Goal: Transaction & Acquisition: Book appointment/travel/reservation

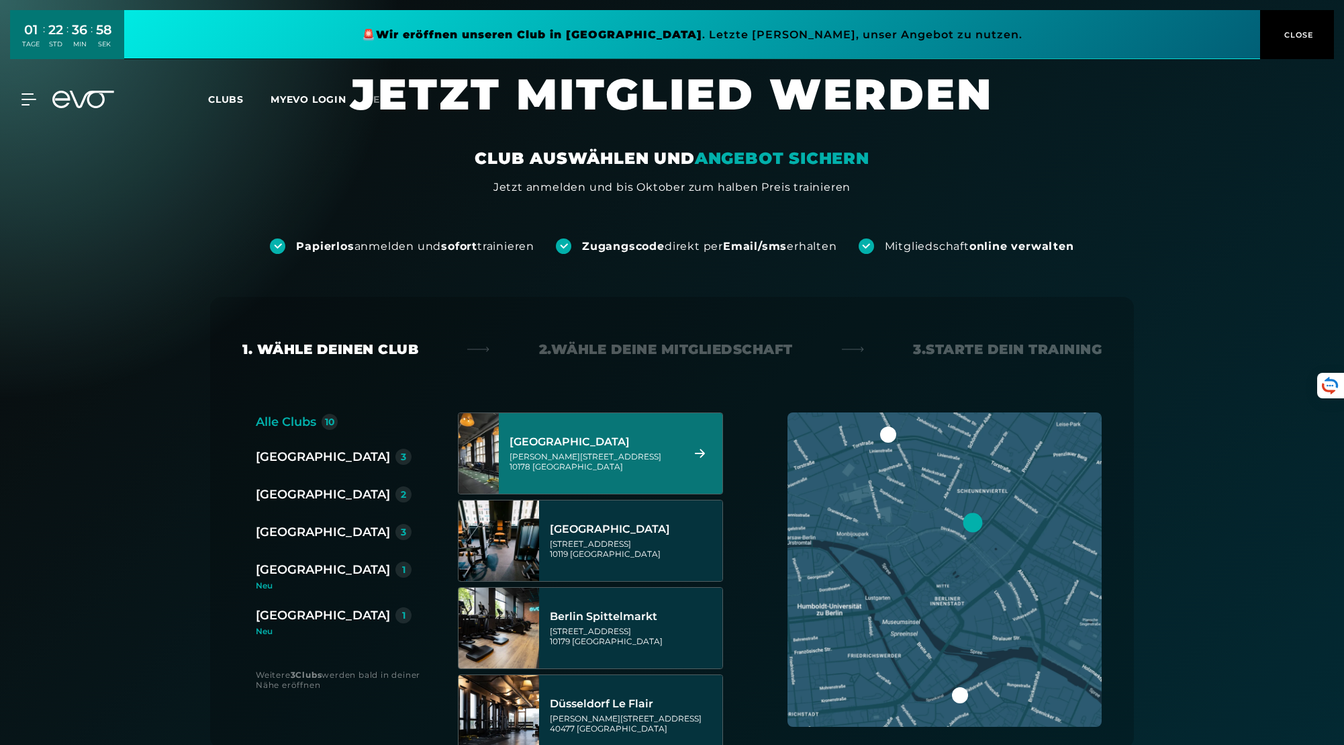
click at [1095, 176] on section "JETZT MITGLIED WERDEN CLUB AUSWÄHLEN UND ANGEBOT SICHERN Jetzt anmelden und bis…" at bounding box center [672, 131] width 1344 height 128
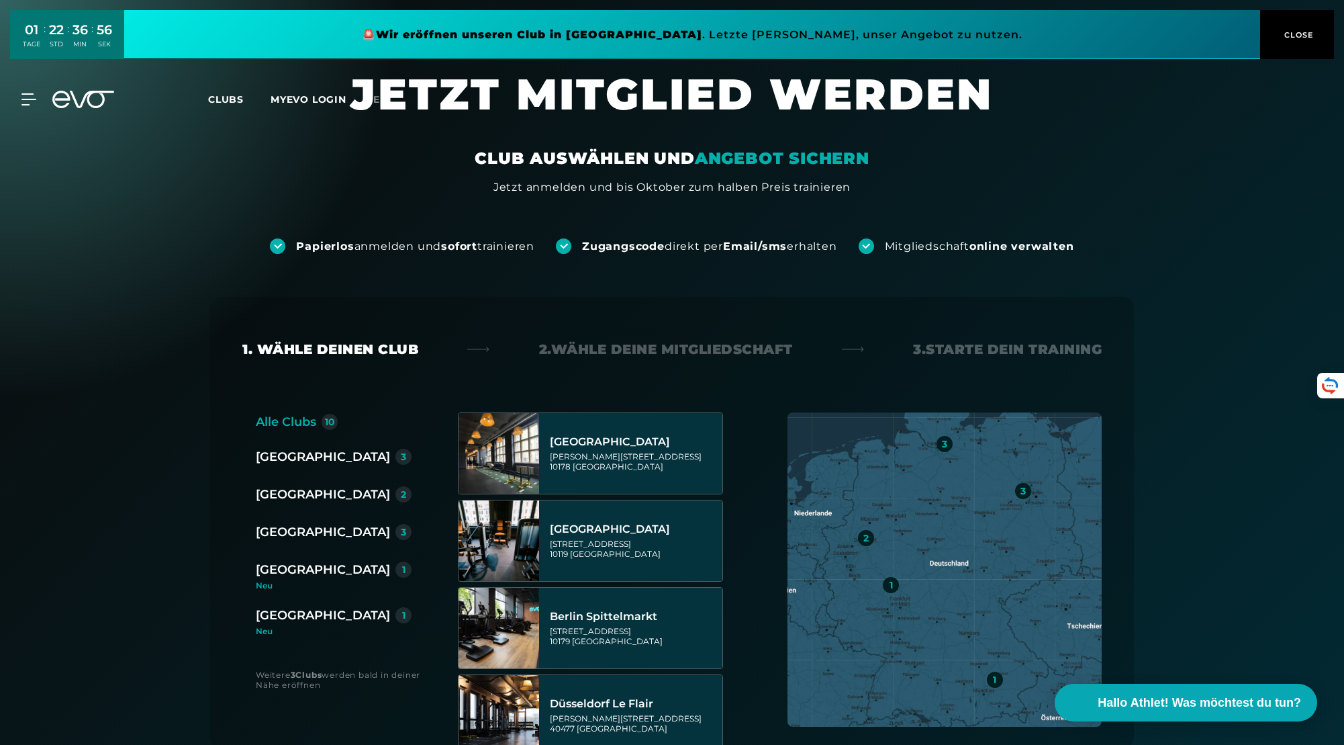
click at [1282, 33] on span "CLOSE" at bounding box center [1297, 35] width 33 height 12
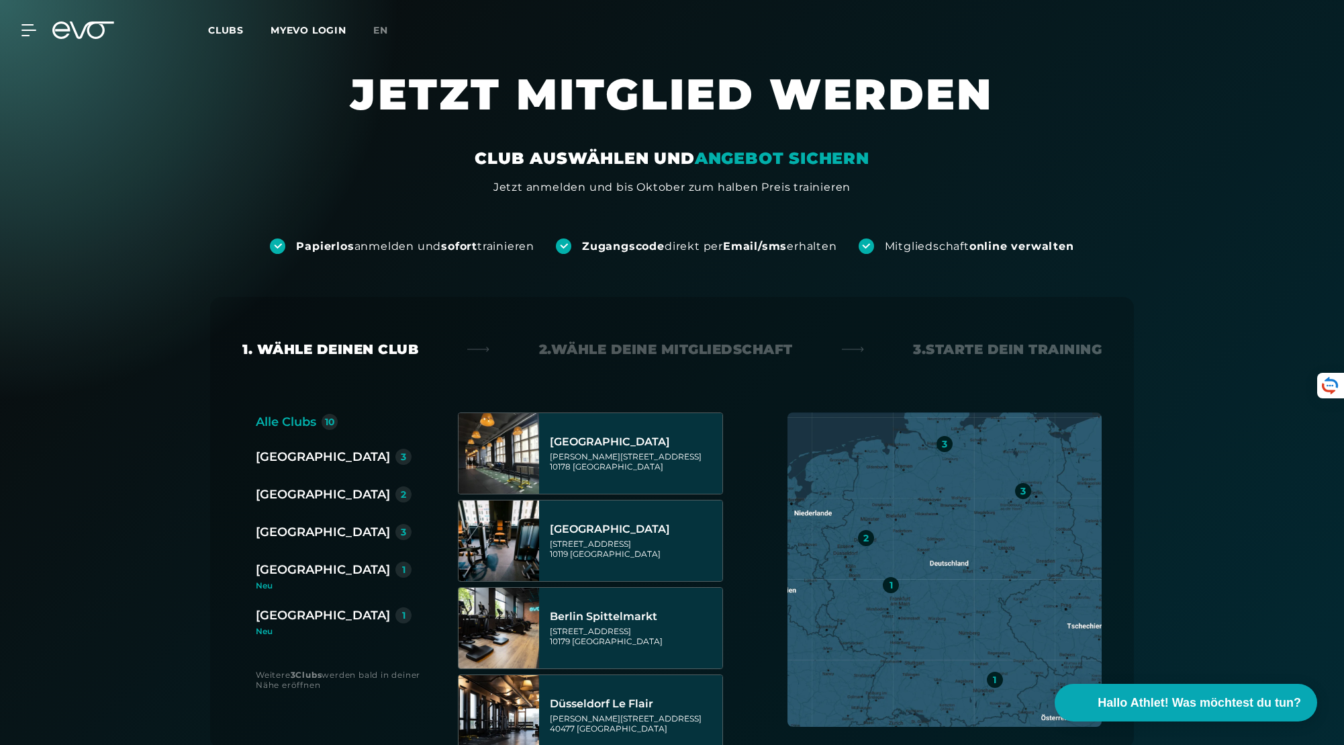
click at [66, 38] on icon at bounding box center [83, 29] width 62 height 17
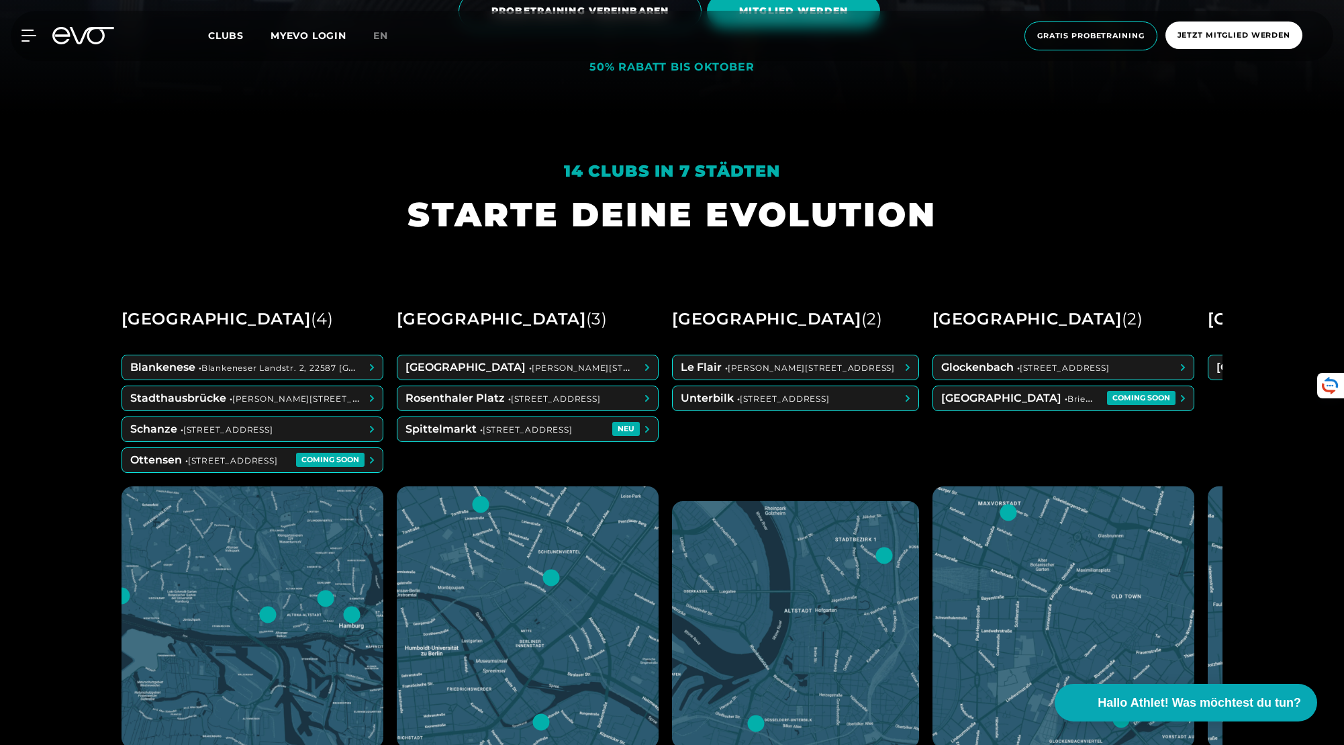
scroll to position [647, 0]
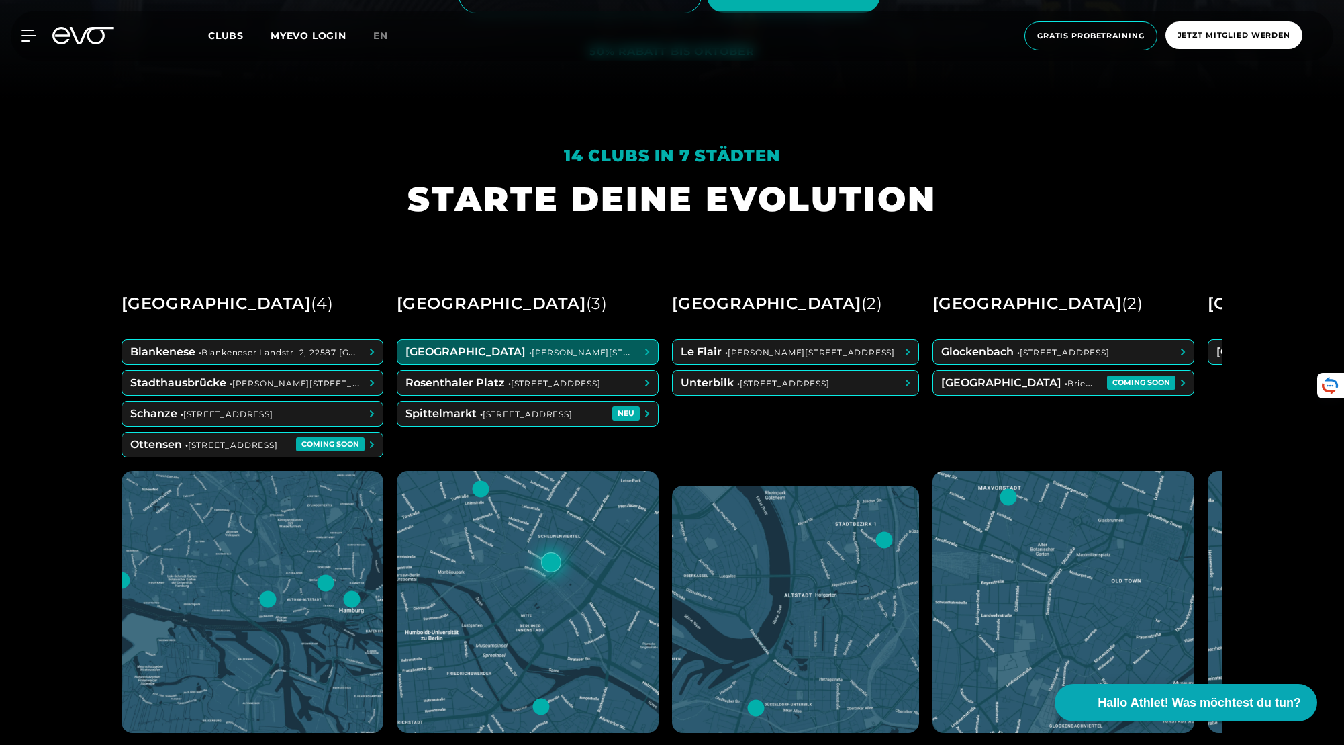
click at [585, 354] on span at bounding box center [527, 352] width 261 height 24
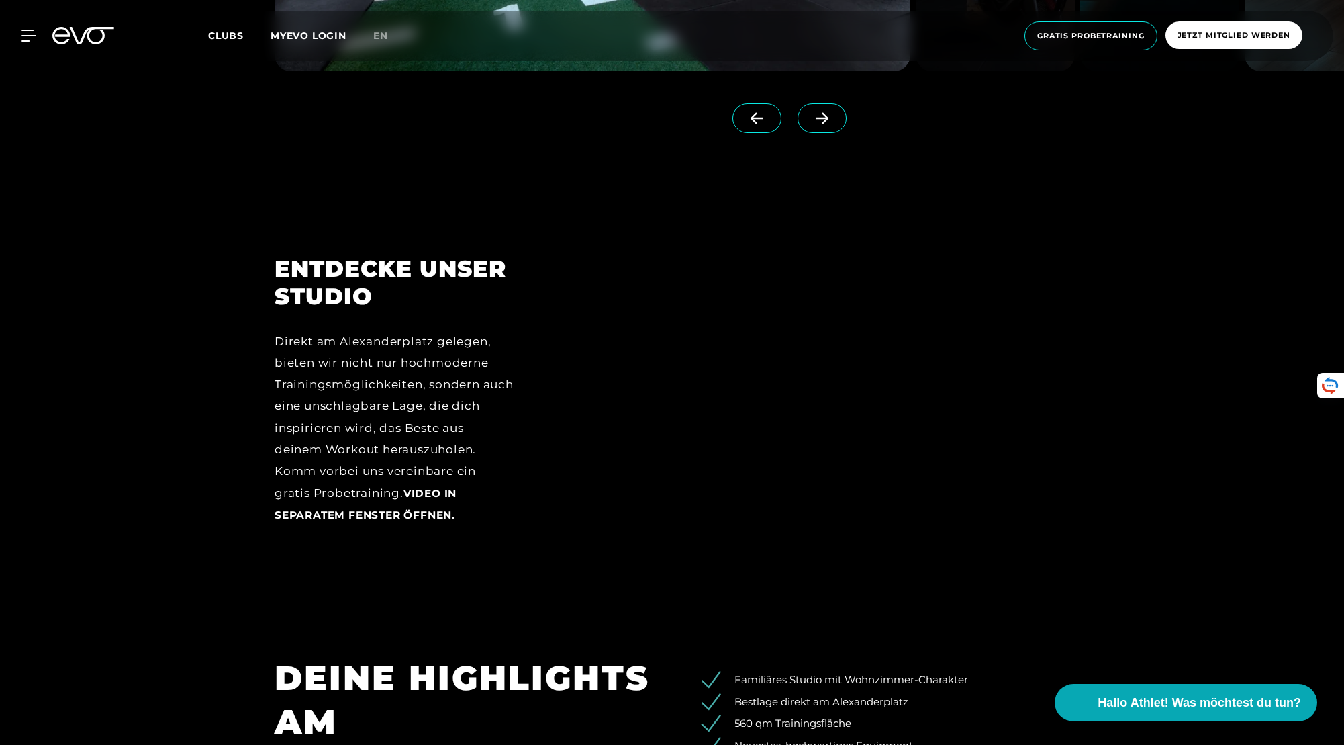
scroll to position [1910, 0]
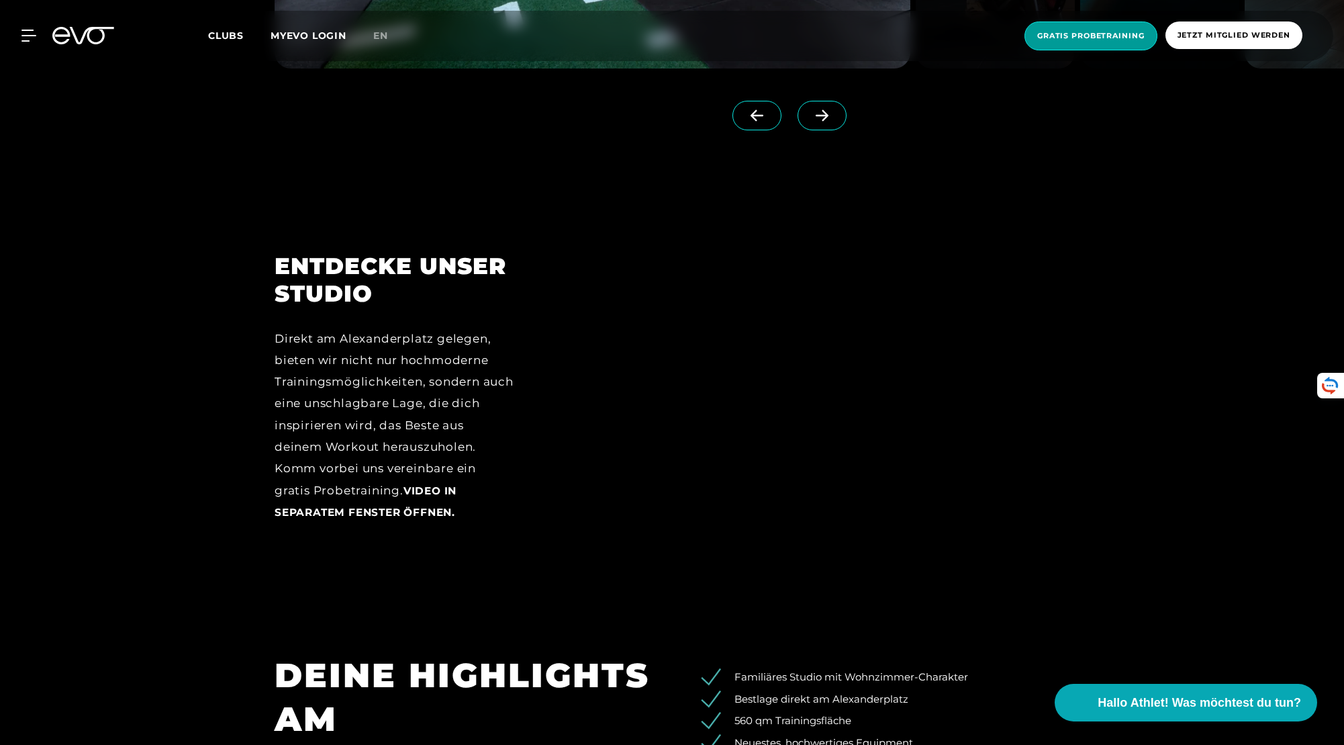
click at [1071, 44] on span "Gratis Probetraining" at bounding box center [1091, 35] width 133 height 29
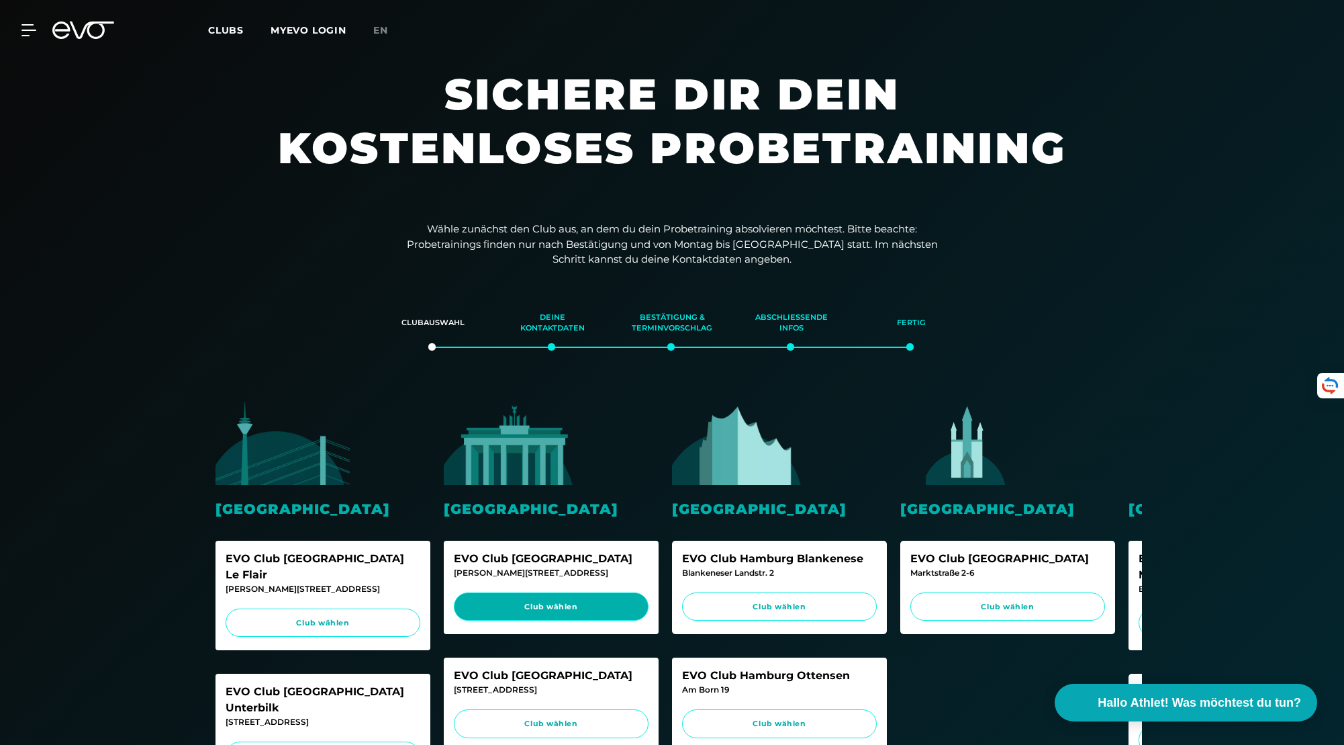
click at [559, 610] on span "Club wählen" at bounding box center [551, 606] width 169 height 11
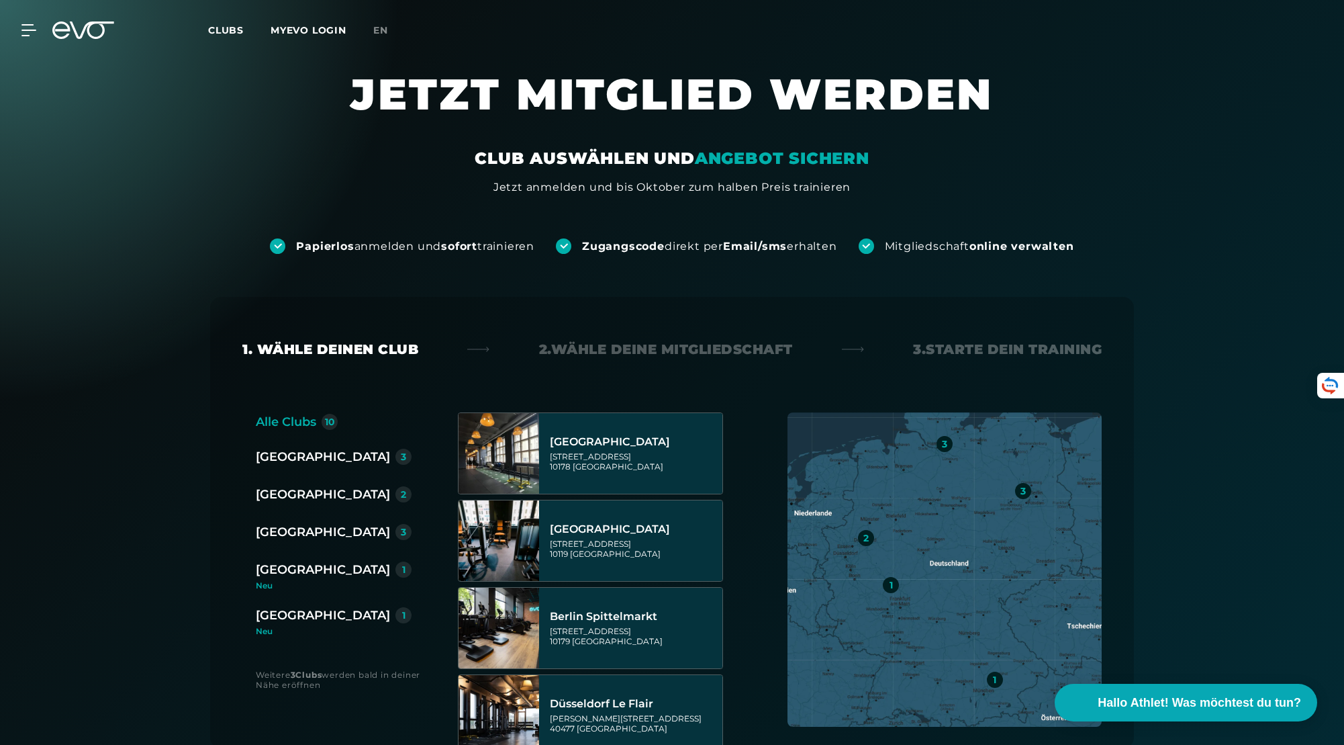
click at [298, 32] on link "MYEVO LOGIN" at bounding box center [309, 30] width 76 height 12
